Goal: Find specific page/section: Find specific page/section

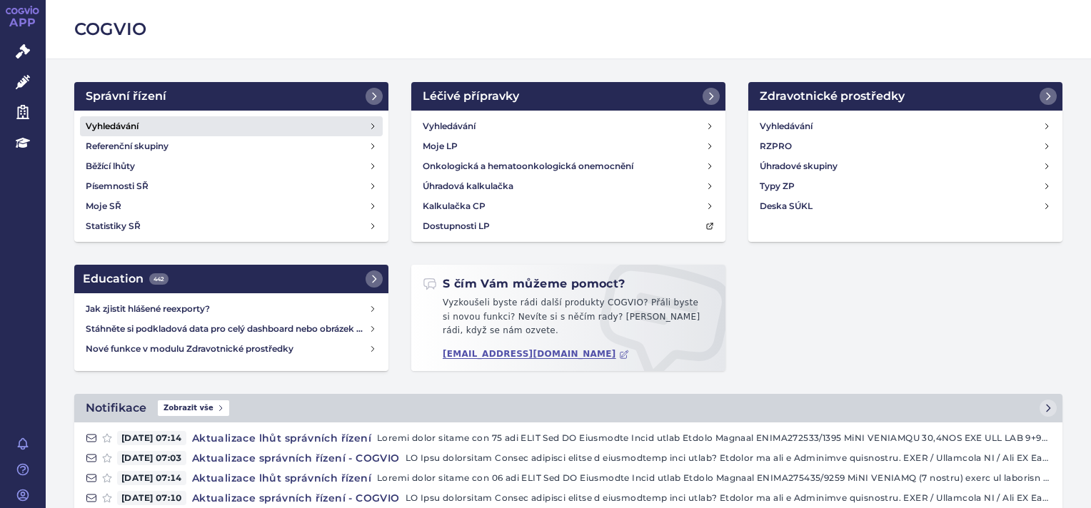
click at [116, 124] on h4 "Vyhledávání" at bounding box center [112, 126] width 53 height 14
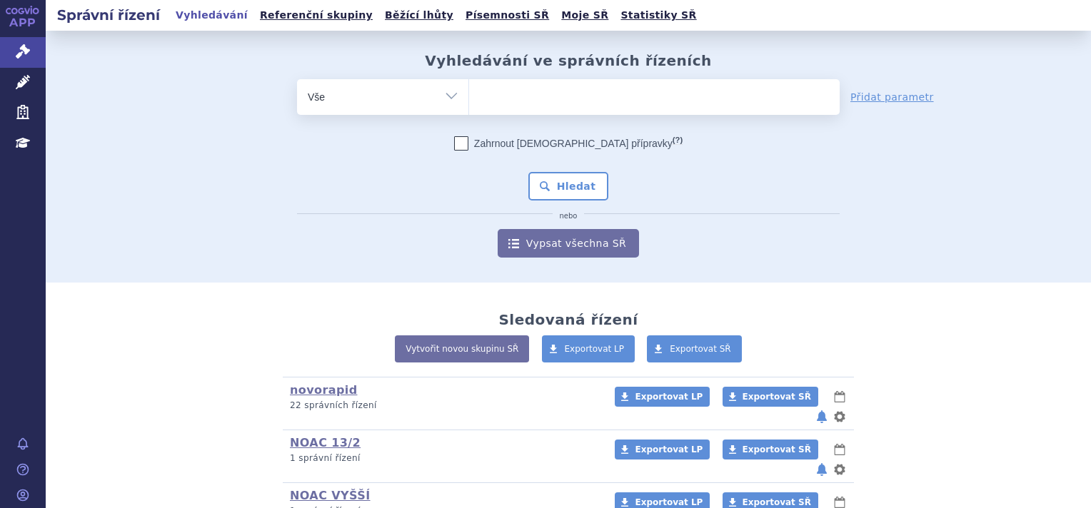
click at [571, 102] on ul at bounding box center [654, 94] width 371 height 30
click at [469, 102] on select at bounding box center [468, 97] width 1 height 36
